Goal: Information Seeking & Learning: Learn about a topic

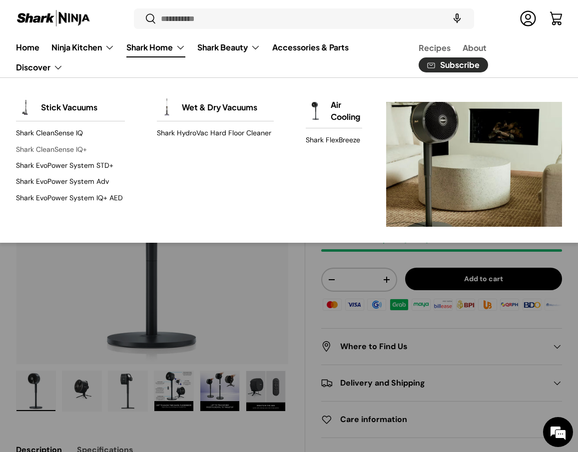
click at [59, 155] on link "Shark CleanSense IQ+" at bounding box center [70, 149] width 109 height 16
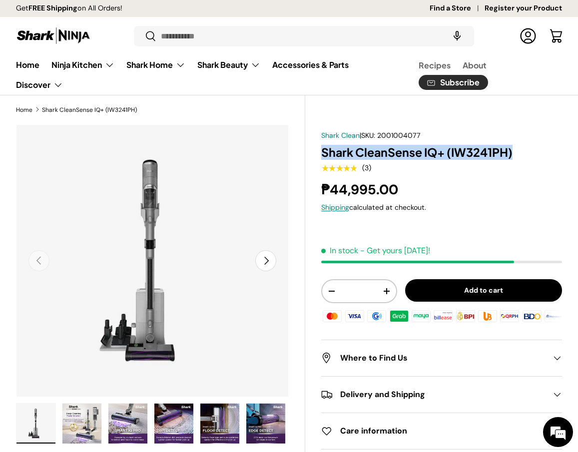
drag, startPoint x: 320, startPoint y: 155, endPoint x: 529, endPoint y: 145, distance: 208.6
click at [529, 145] on div "Shark Clean | SKU: 2001004077 Shark CleanSense IQ+ (IW3241PH) ★★★★★ (3) ₱44,995…" at bounding box center [433, 414] width 257 height 581
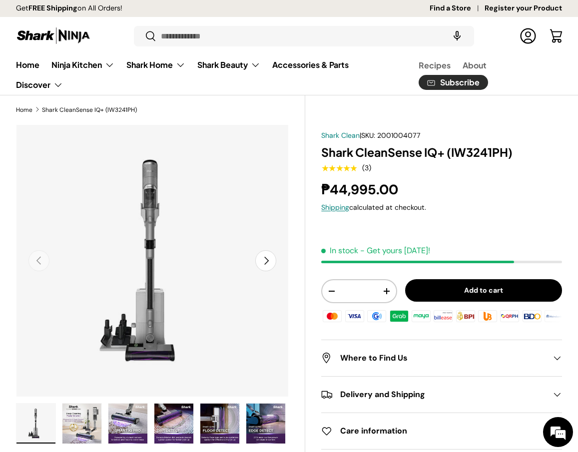
click at [444, 156] on h1 "Shark CleanSense IQ+ (IW3241PH)" at bounding box center [441, 152] width 241 height 15
drag, startPoint x: 444, startPoint y: 156, endPoint x: 330, endPoint y: 156, distance: 114.5
click at [330, 156] on h1 "Shark CleanSense IQ+ (IW3241PH)" at bounding box center [441, 152] width 241 height 15
copy h1 "Shark CleanSense IQ+"
